Goal: Transaction & Acquisition: Purchase product/service

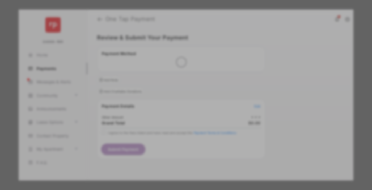
click at [176, 85] on div "Other Amount" at bounding box center [176, 89] width 86 height 9
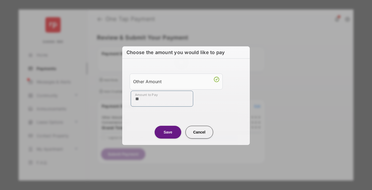
type input "**"
click at [168, 131] on button "Save" at bounding box center [168, 132] width 27 height 13
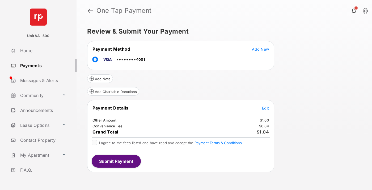
click at [266, 108] on span "Edit" at bounding box center [265, 108] width 7 height 5
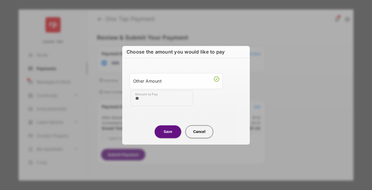
click at [168, 131] on button "Save" at bounding box center [168, 131] width 27 height 13
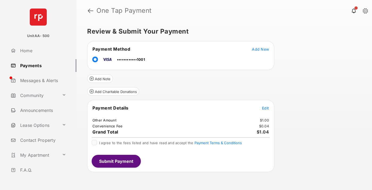
click at [116, 161] on button "Submit Payment" at bounding box center [116, 160] width 49 height 13
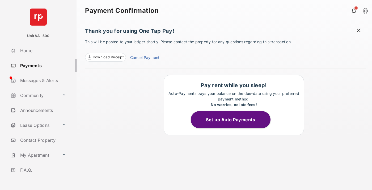
click at [41, 65] on link "Payments" at bounding box center [43, 65] width 68 height 13
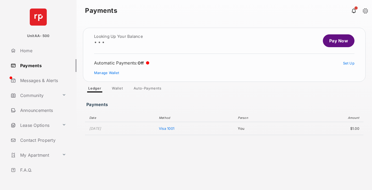
click at [337, 41] on link "Pay Now" at bounding box center [339, 40] width 32 height 13
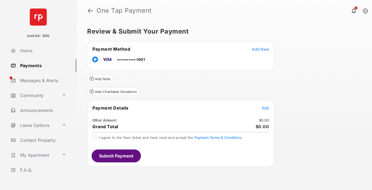
click at [266, 108] on span "Edit" at bounding box center [265, 108] width 7 height 5
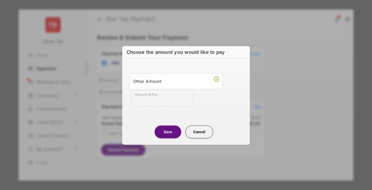
click at [176, 81] on div "Other Amount" at bounding box center [176, 81] width 86 height 9
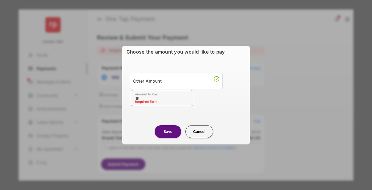
type input "**"
click at [168, 131] on button "Save" at bounding box center [168, 131] width 27 height 13
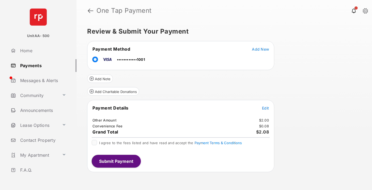
click at [116, 161] on button "Submit Payment" at bounding box center [116, 160] width 49 height 13
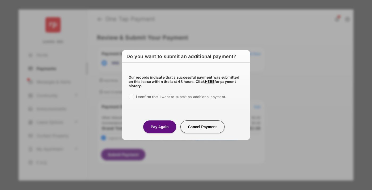
click at [160, 126] on button "Pay Again" at bounding box center [159, 126] width 33 height 13
